Goal: Task Accomplishment & Management: Use online tool/utility

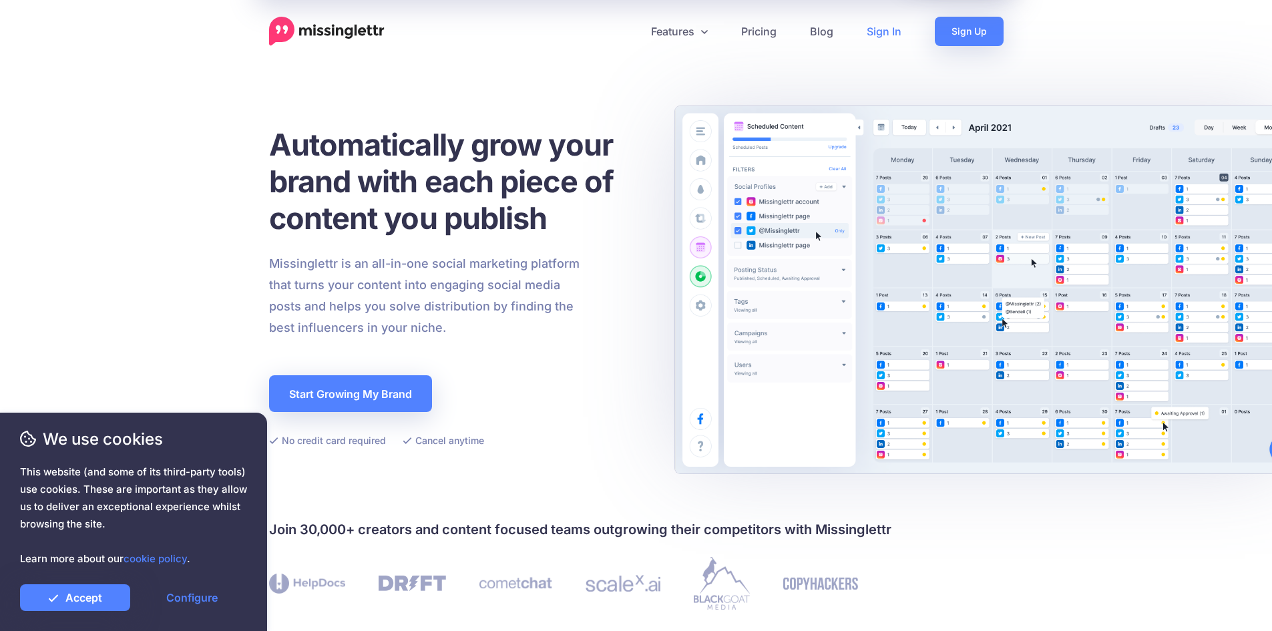
click at [874, 33] on link "Sign In" at bounding box center [884, 31] width 68 height 29
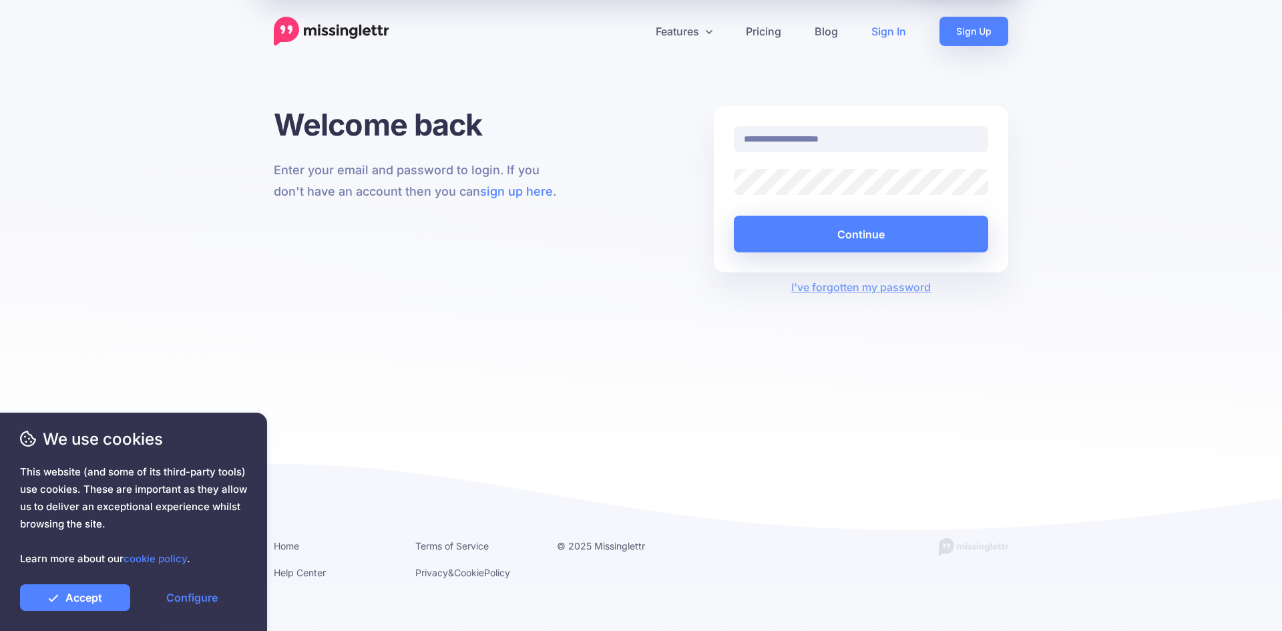
type input "**********"
click at [879, 239] on button "Continue" at bounding box center [861, 234] width 254 height 37
click at [81, 587] on link "Accept" at bounding box center [75, 597] width 110 height 27
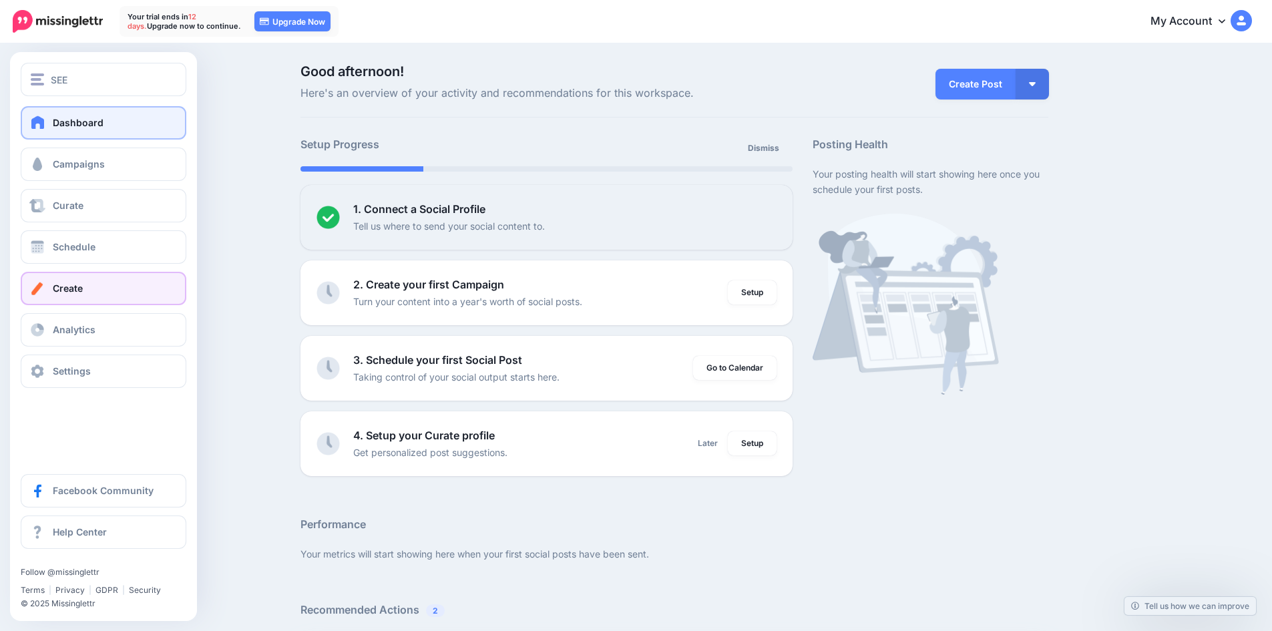
click at [85, 297] on link "Create" at bounding box center [104, 288] width 166 height 33
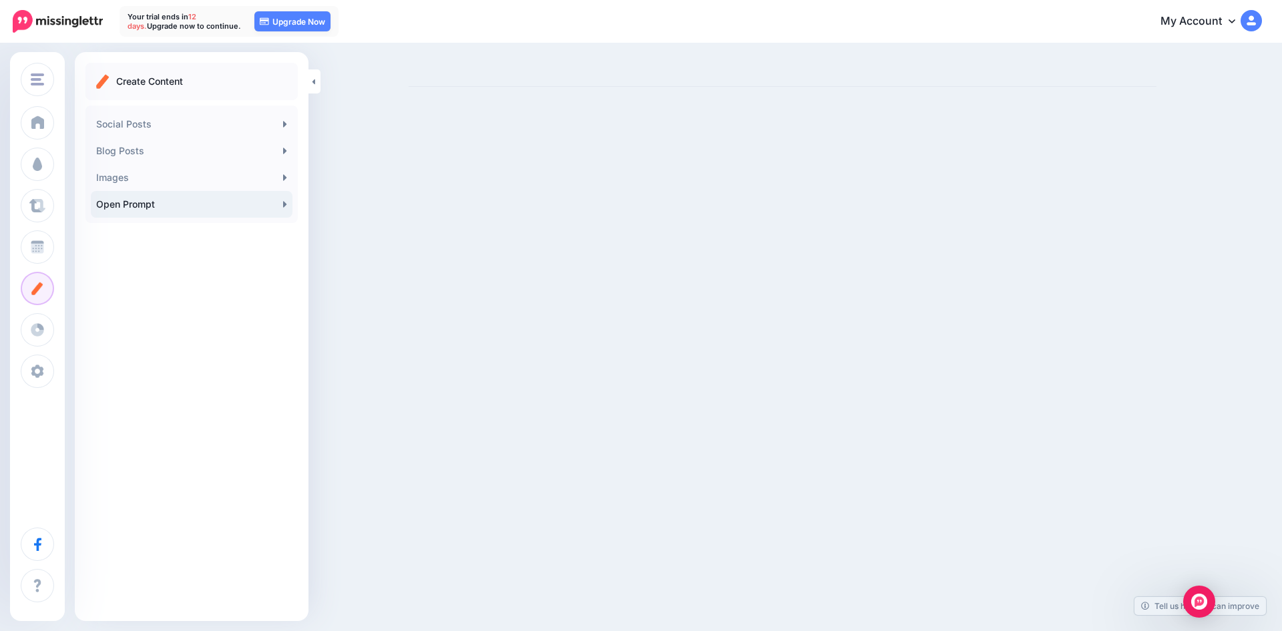
click at [140, 210] on link "Open Prompt" at bounding box center [192, 204] width 202 height 27
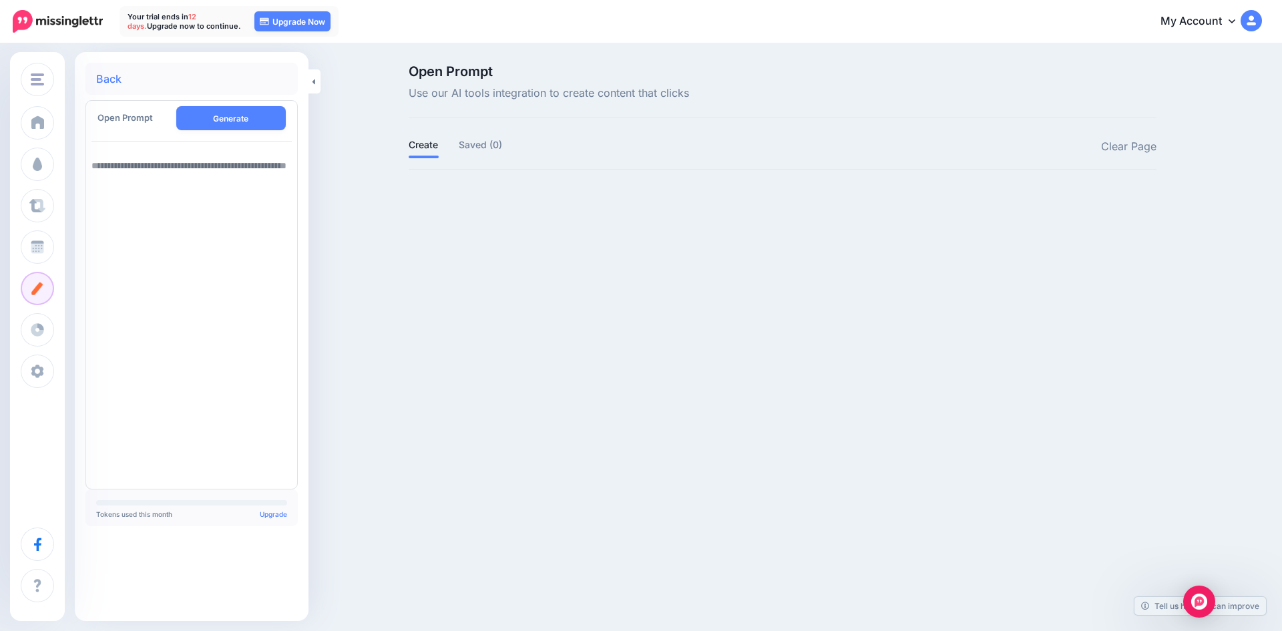
click at [151, 199] on textarea at bounding box center [192, 317] width 200 height 331
paste textarea "**********"
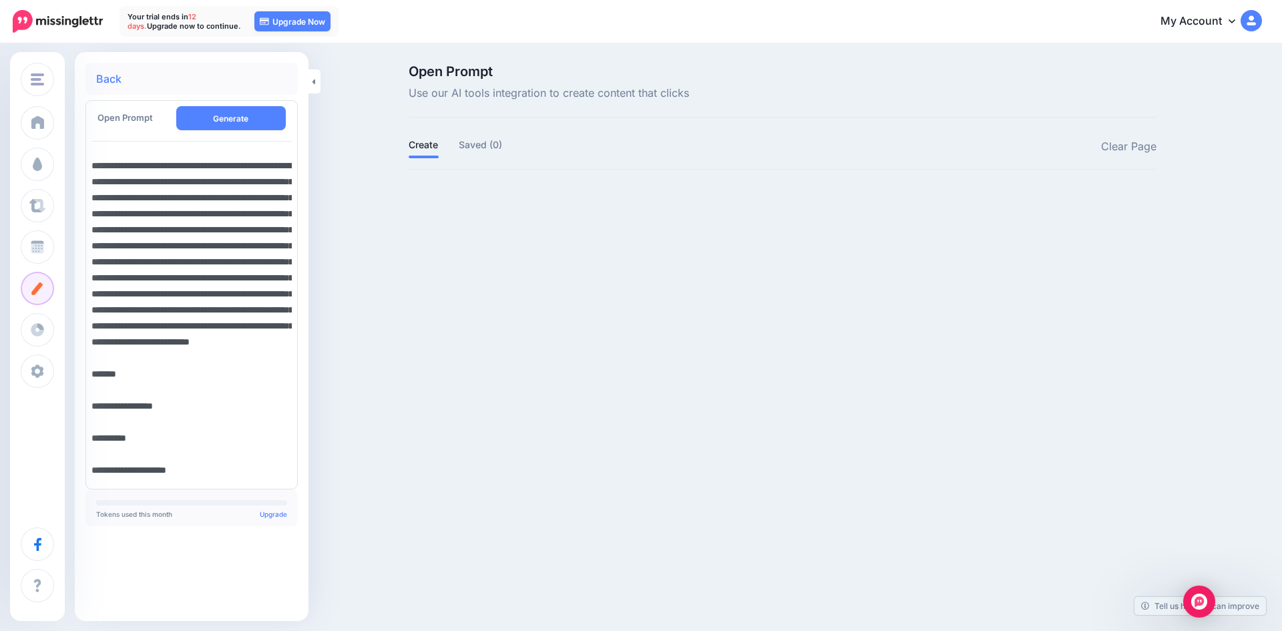
scroll to position [1098, 0]
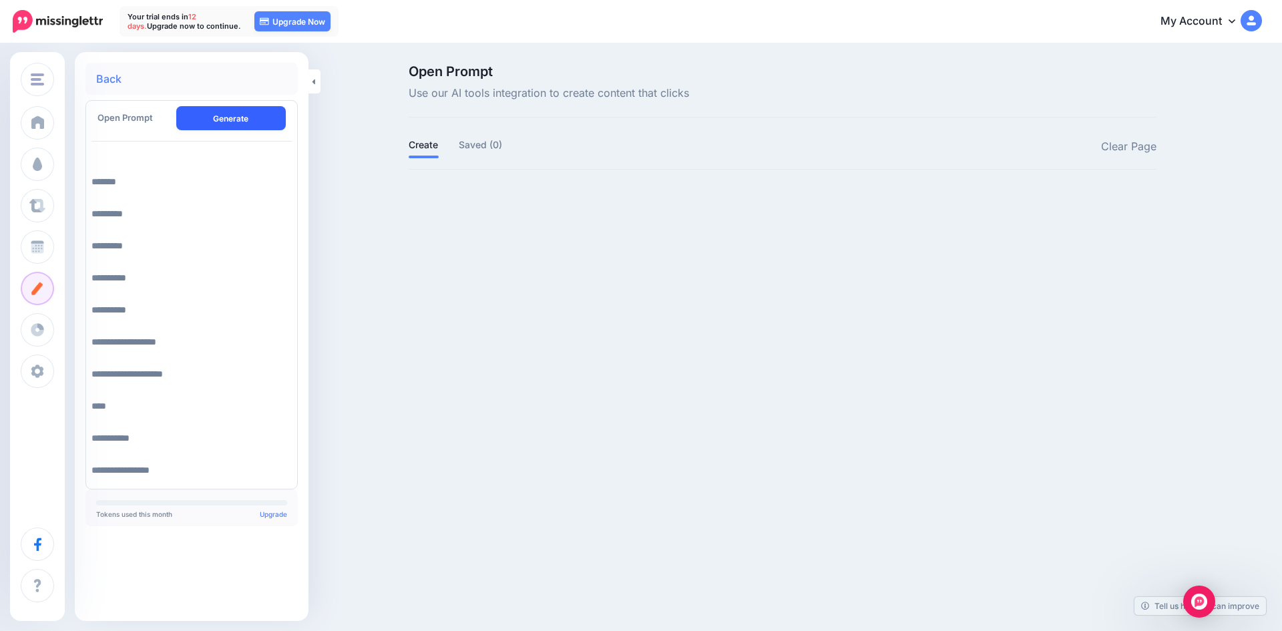
click at [199, 120] on button "Generate" at bounding box center [231, 118] width 110 height 24
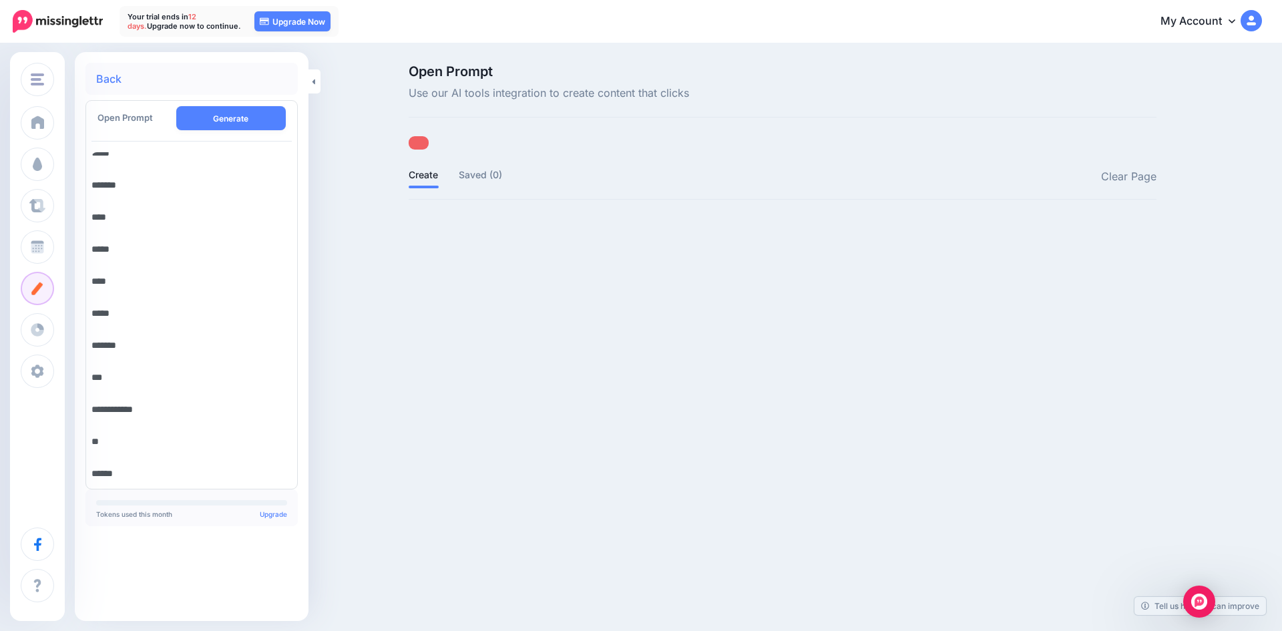
scroll to position [523, 0]
drag, startPoint x: 90, startPoint y: 186, endPoint x: 158, endPoint y: 387, distance: 212.3
click at [184, 479] on div at bounding box center [191, 317] width 220 height 331
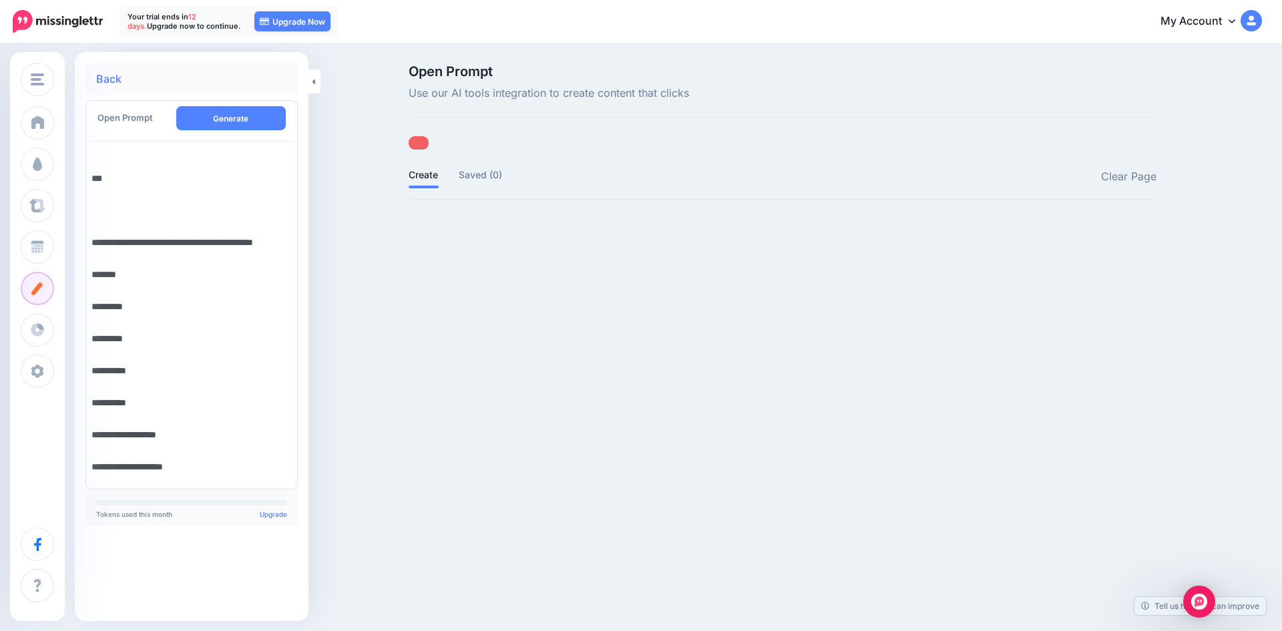
scroll to position [1106, 0]
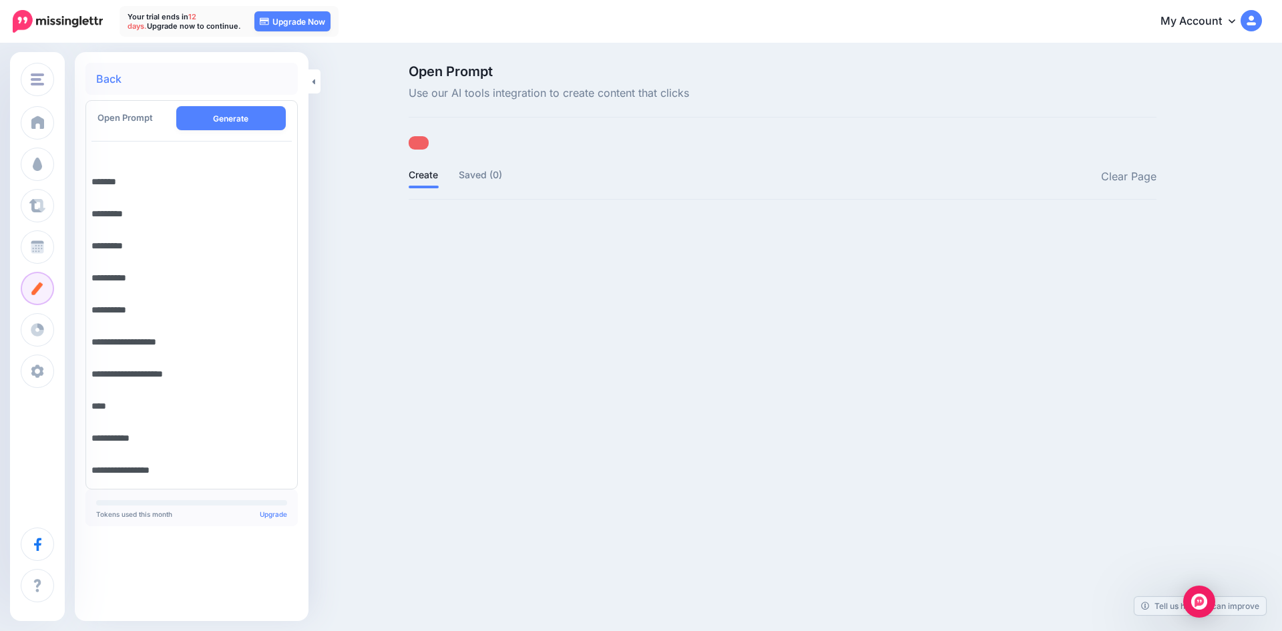
drag, startPoint x: 94, startPoint y: 188, endPoint x: 219, endPoint y: 616, distance: 446.0
click at [219, 616] on div "Back Open Prompt Generate" at bounding box center [192, 336] width 234 height 569
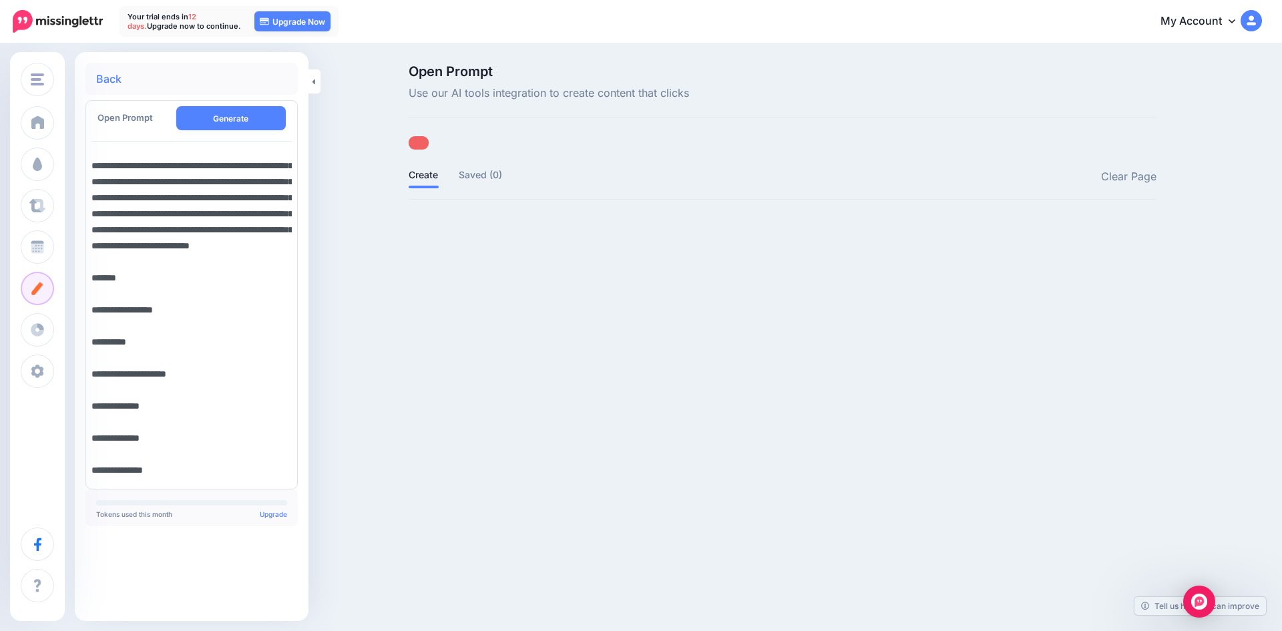
scroll to position [240, 0]
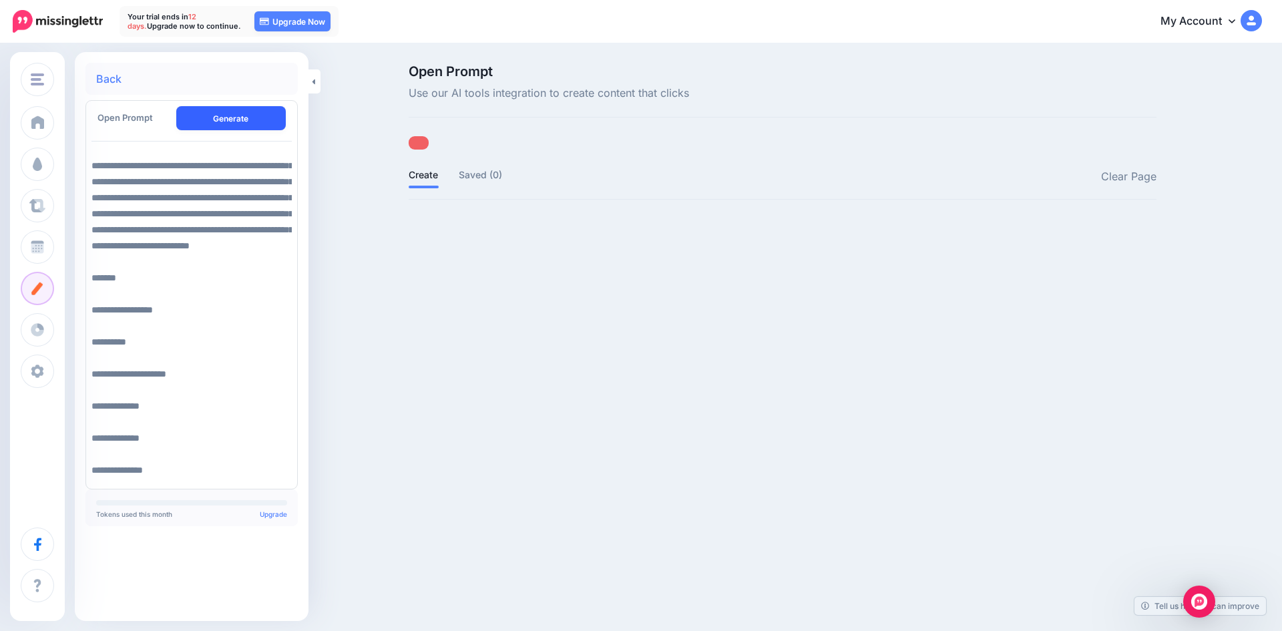
click at [250, 118] on button "Generate" at bounding box center [231, 118] width 110 height 24
click at [198, 121] on button "Generate" at bounding box center [231, 118] width 110 height 24
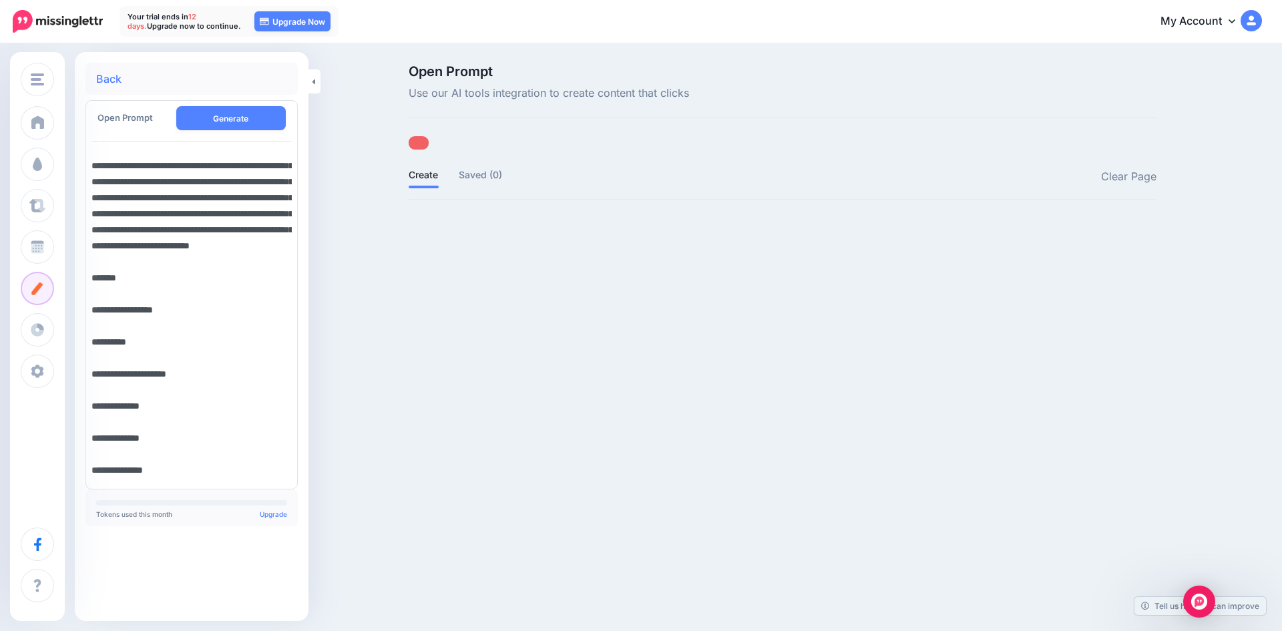
drag, startPoint x: 132, startPoint y: 312, endPoint x: 313, endPoint y: 606, distance: 345.7
click at [313, 606] on div "SEE SEE Add Workspace Dashboard Campaigns Curate Schedule Create Analytics Sett…" at bounding box center [641, 315] width 1282 height 631
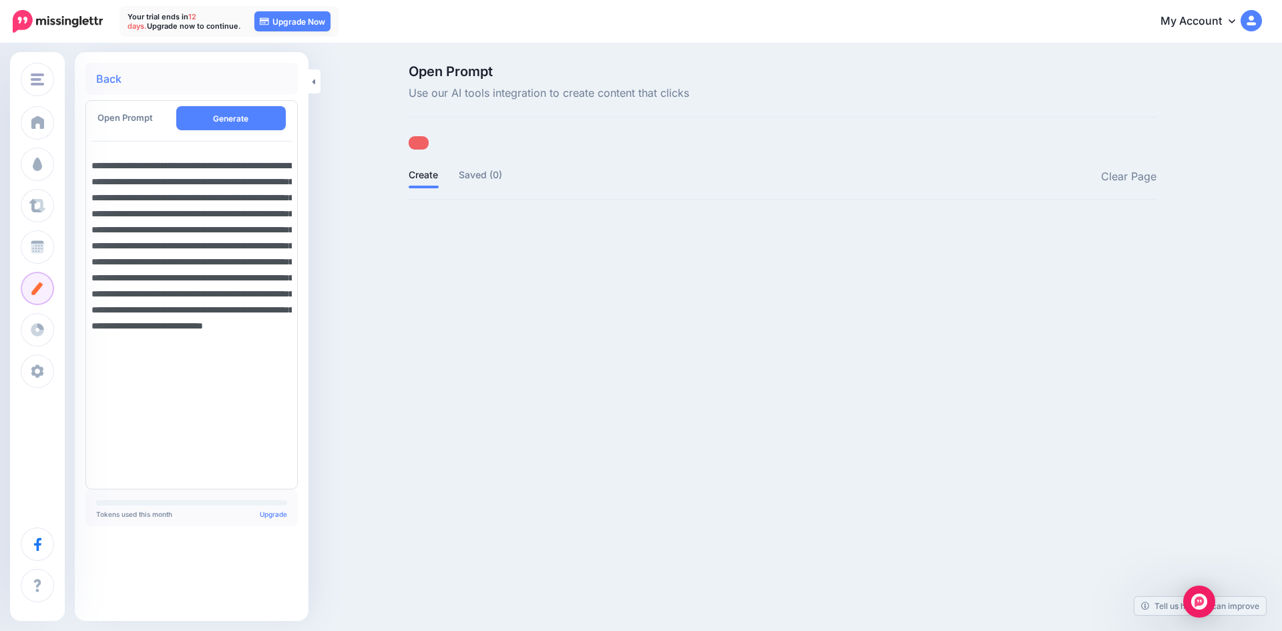
scroll to position [0, 0]
type textarea "**********"
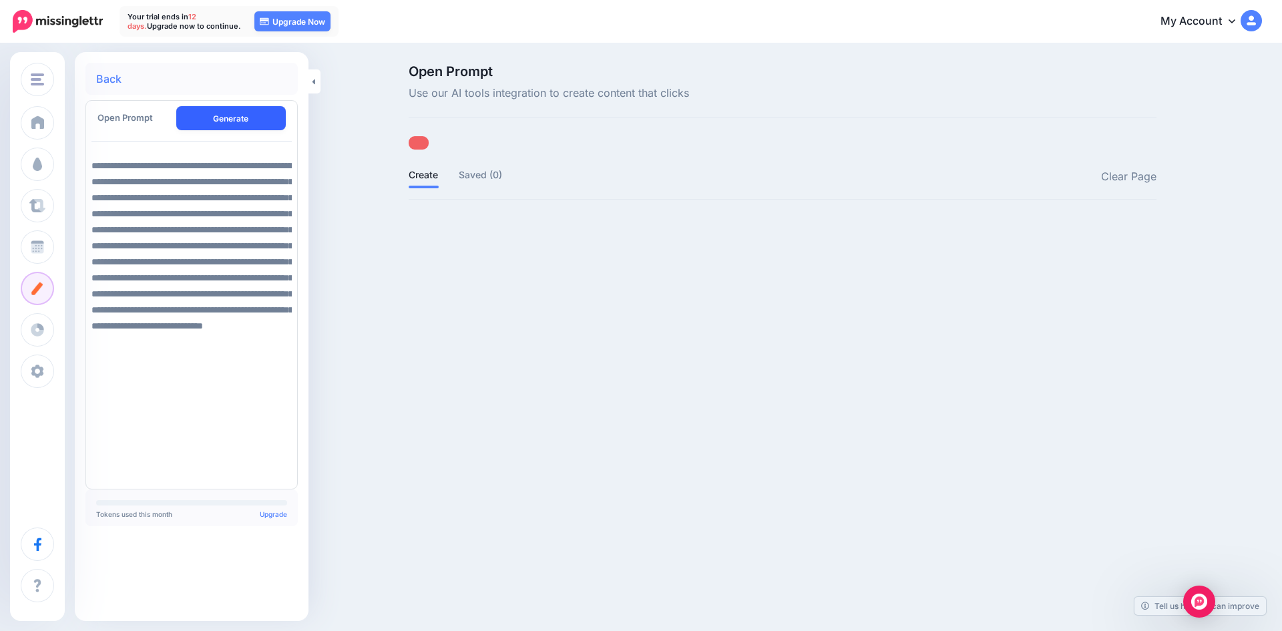
click at [239, 112] on button "Generate" at bounding box center [231, 118] width 110 height 24
click at [419, 139] on div at bounding box center [419, 142] width 20 height 13
click at [309, 73] on link at bounding box center [315, 81] width 12 height 24
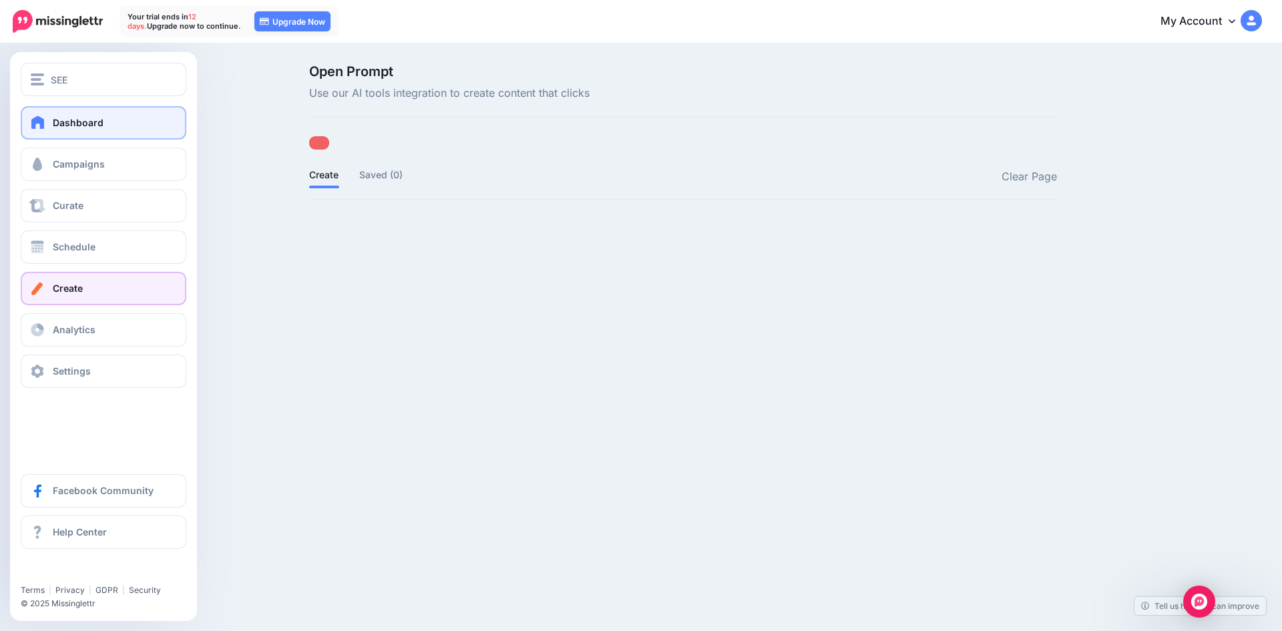
click at [55, 116] on link "Dashboard" at bounding box center [104, 122] width 166 height 33
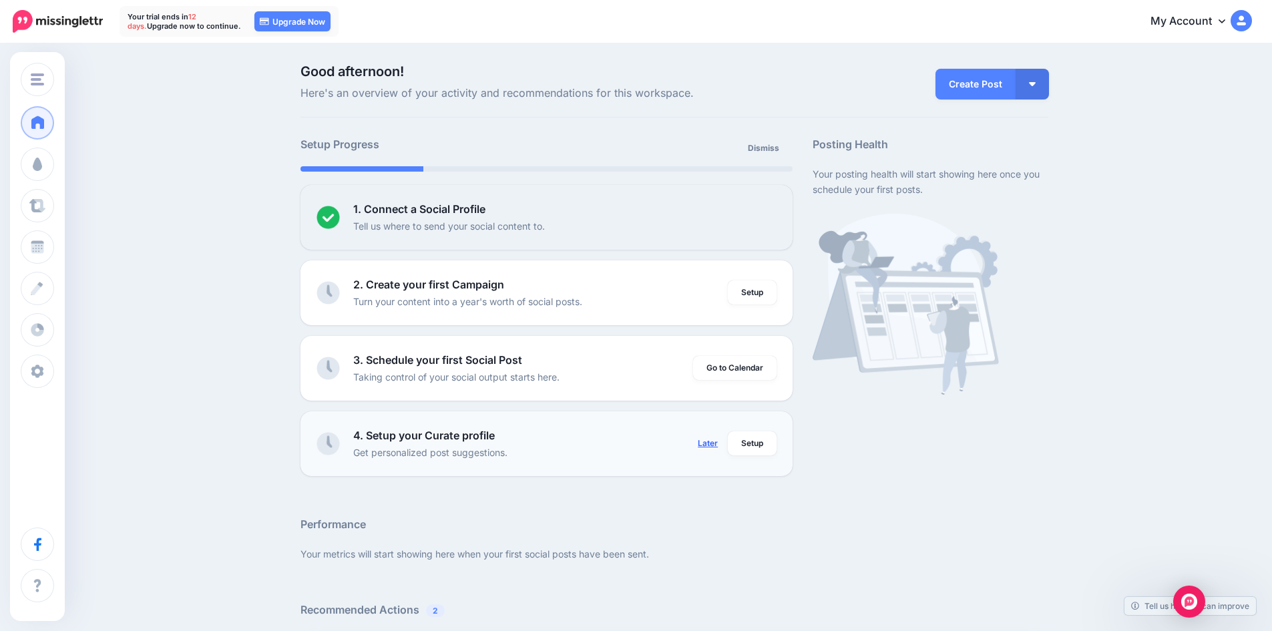
click at [707, 440] on link "Later" at bounding box center [708, 443] width 36 height 24
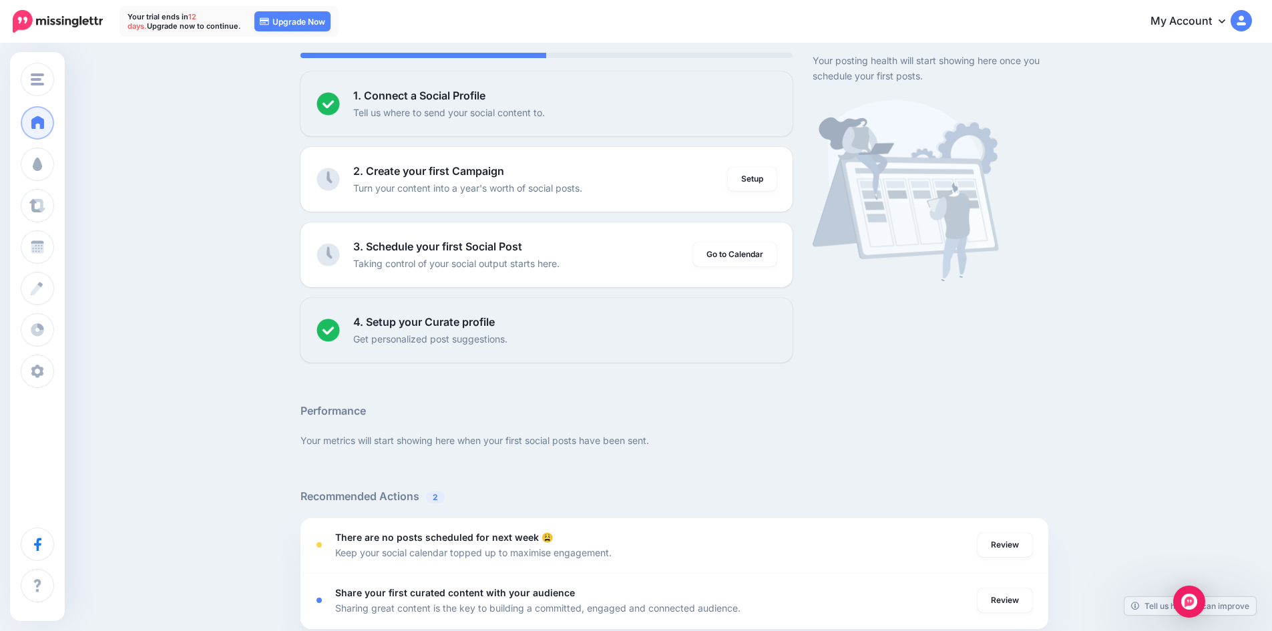
scroll to position [152, 0]
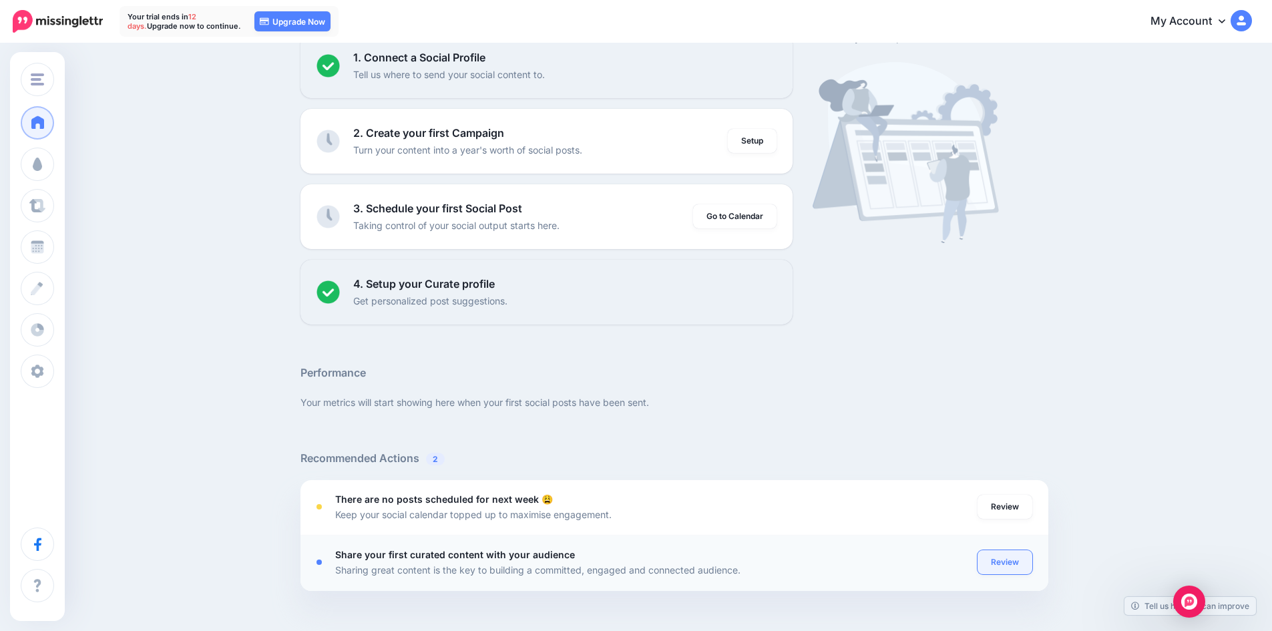
click at [1032, 556] on link "Review" at bounding box center [1005, 562] width 55 height 24
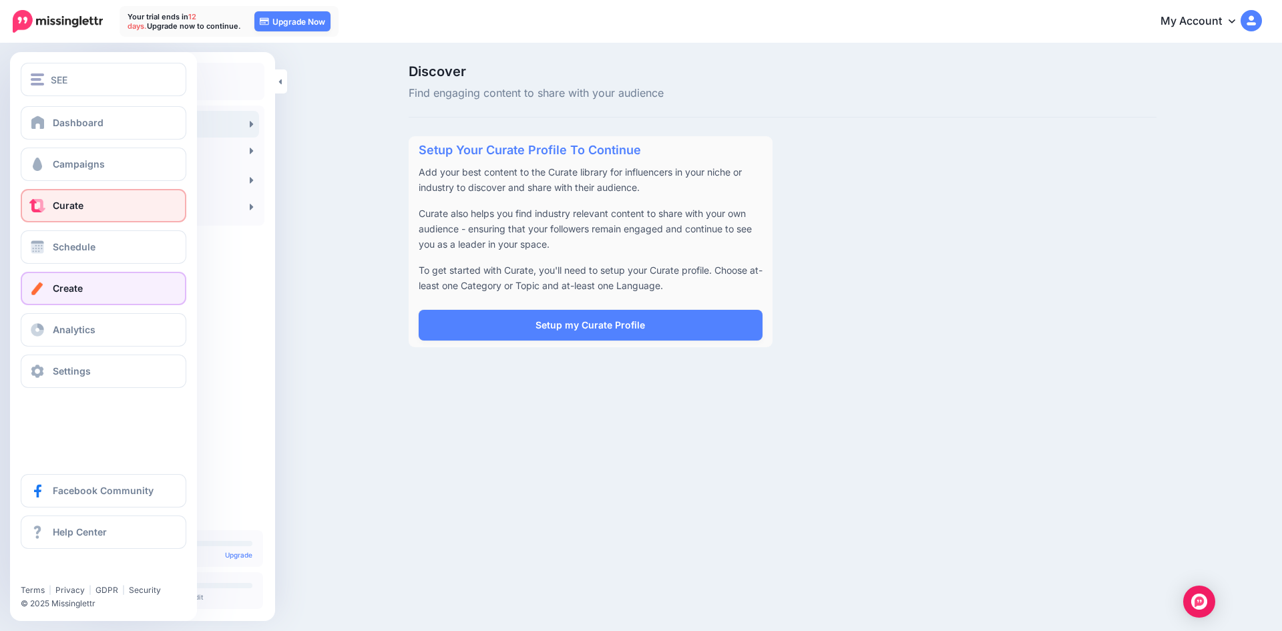
click at [69, 287] on span "Create" at bounding box center [68, 288] width 30 height 11
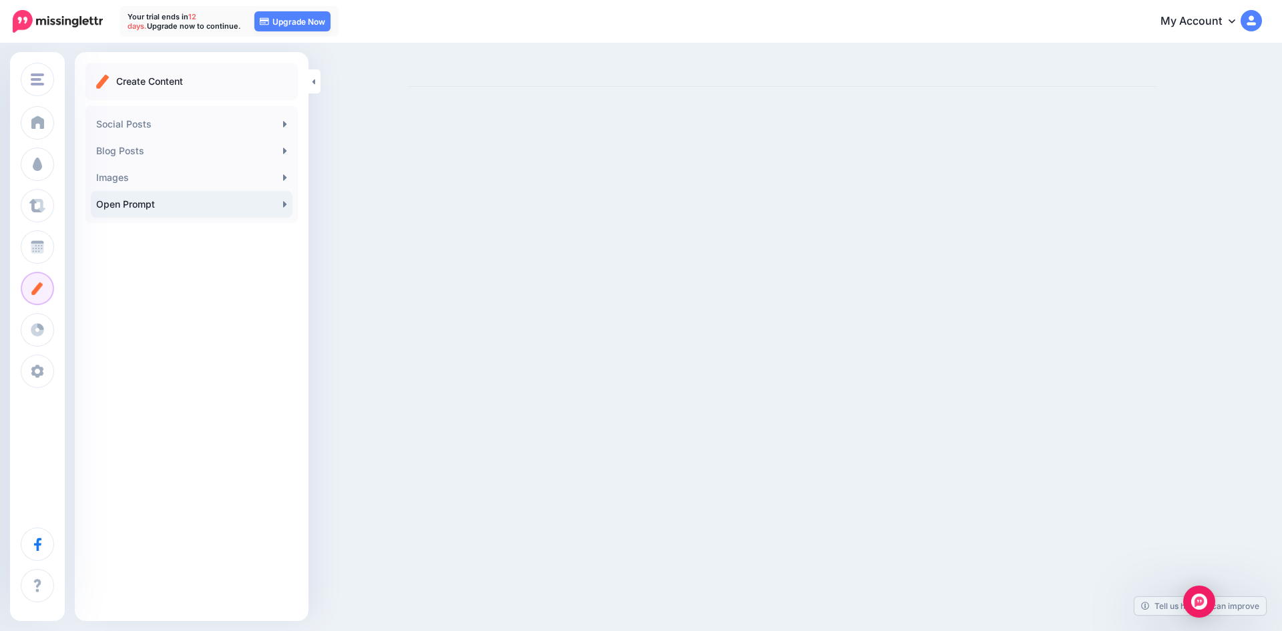
click at [218, 213] on link "Open Prompt" at bounding box center [192, 204] width 202 height 27
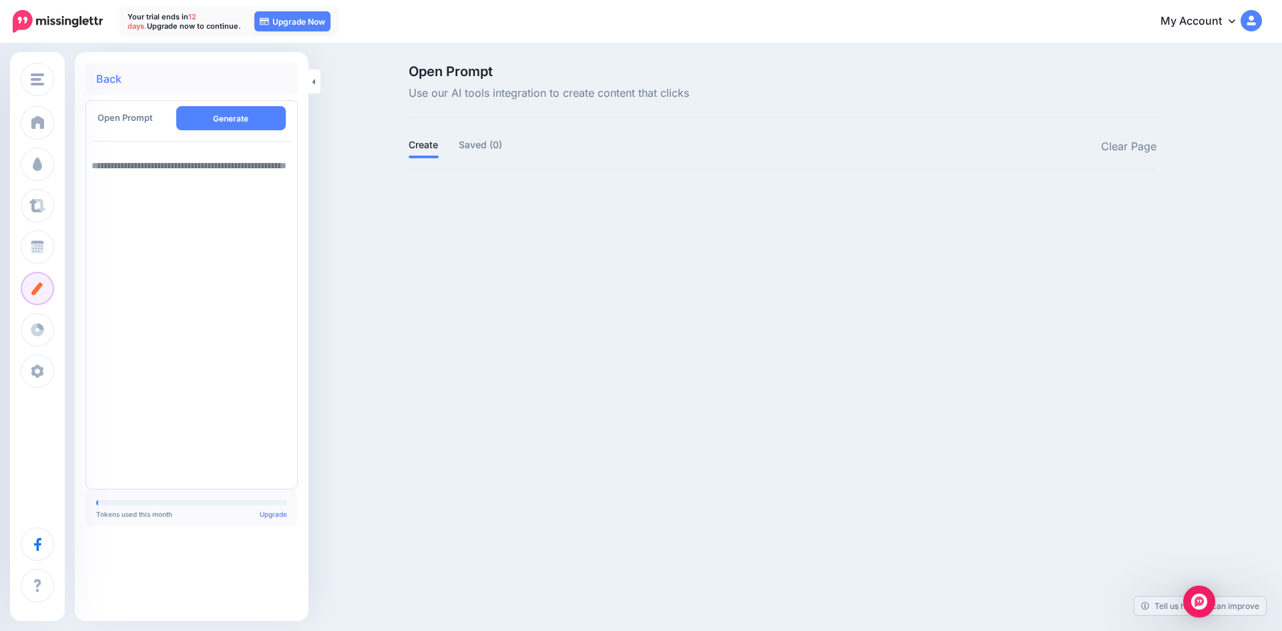
click at [200, 179] on textarea at bounding box center [192, 317] width 200 height 331
paste textarea "**********"
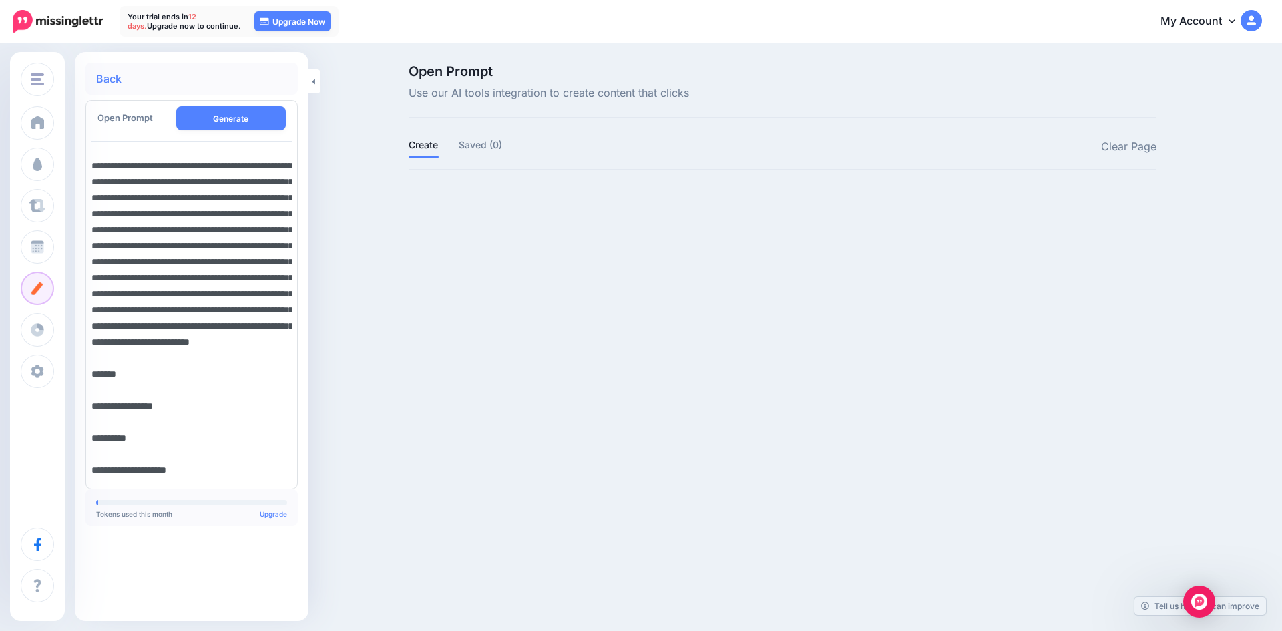
scroll to position [1098, 0]
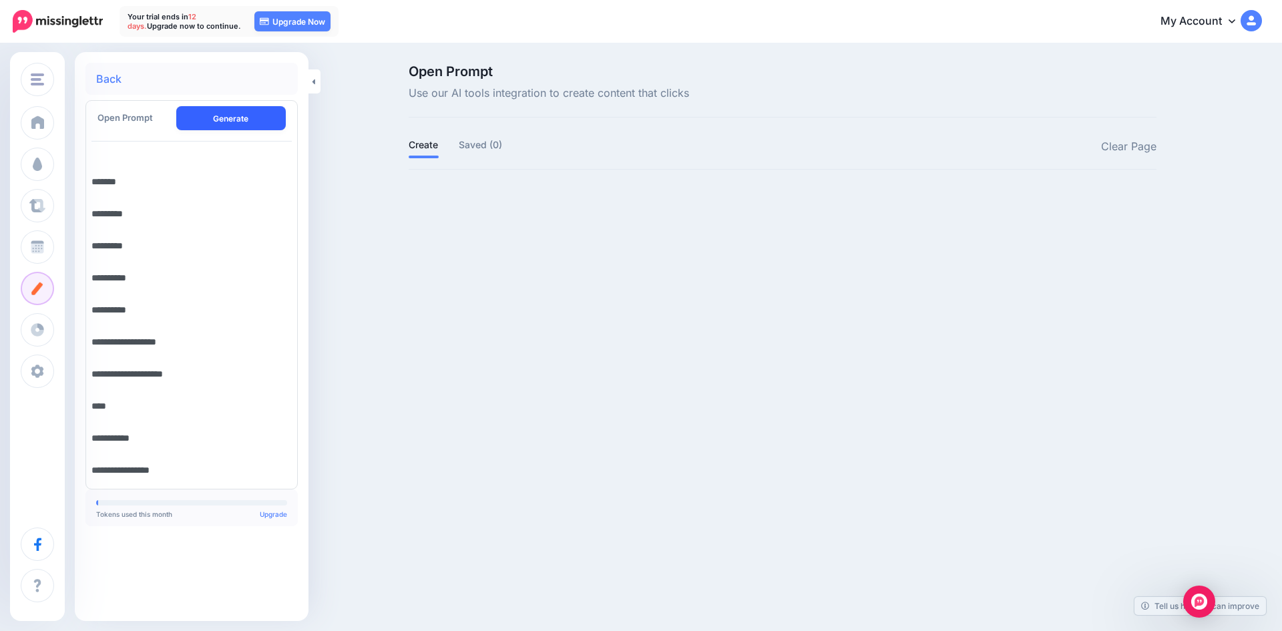
type textarea "**********"
click at [252, 117] on button "Generate" at bounding box center [231, 118] width 110 height 24
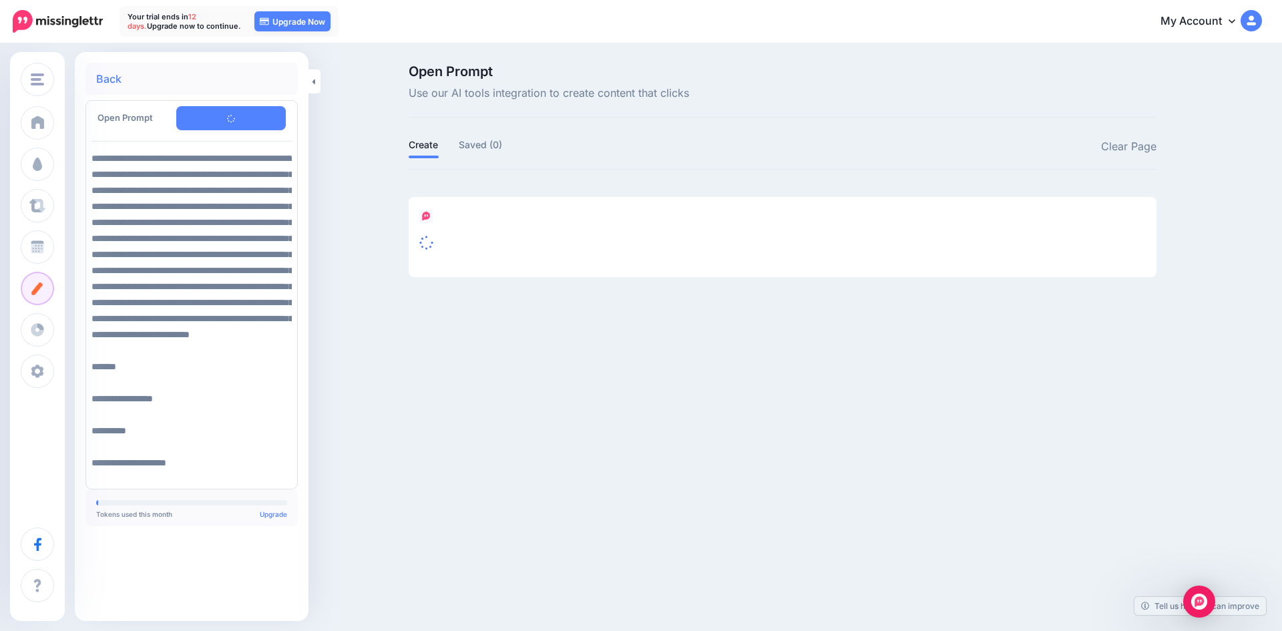
scroll to position [0, 0]
click at [1176, 474] on div "SEE SEE Add Workspace Dashboard Campaigns Curate Schedule Create Analytics Sett…" at bounding box center [641, 315] width 1282 height 631
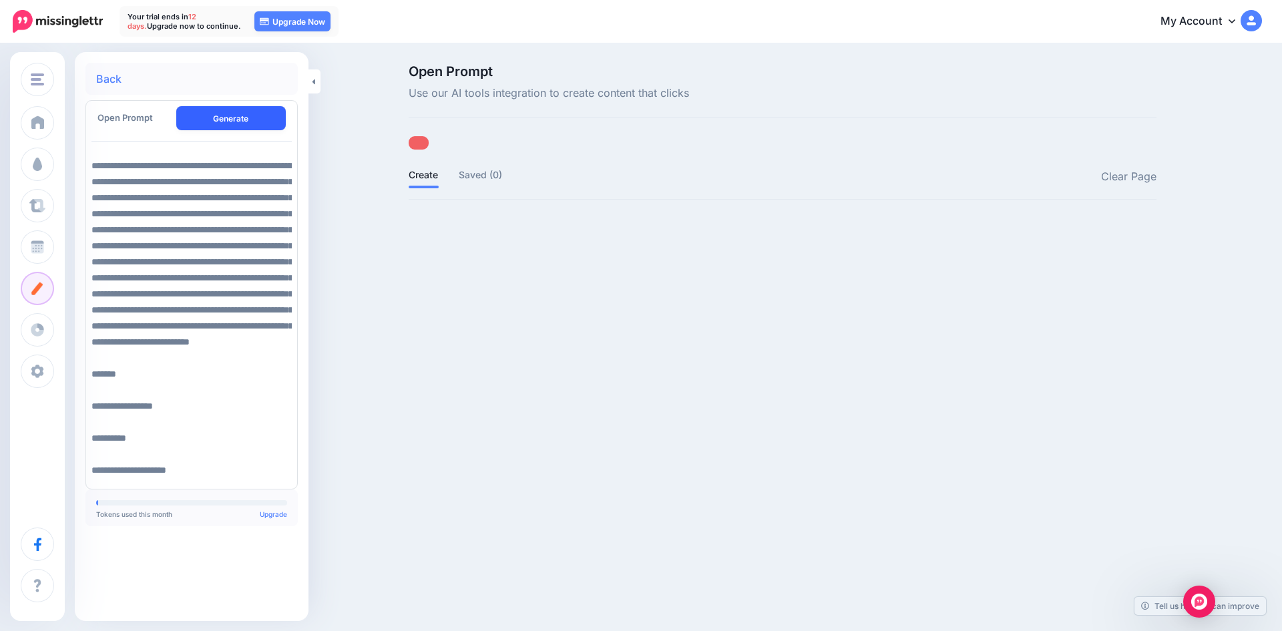
click at [244, 109] on button "Generate" at bounding box center [231, 118] width 110 height 24
